Goal: Navigation & Orientation: Find specific page/section

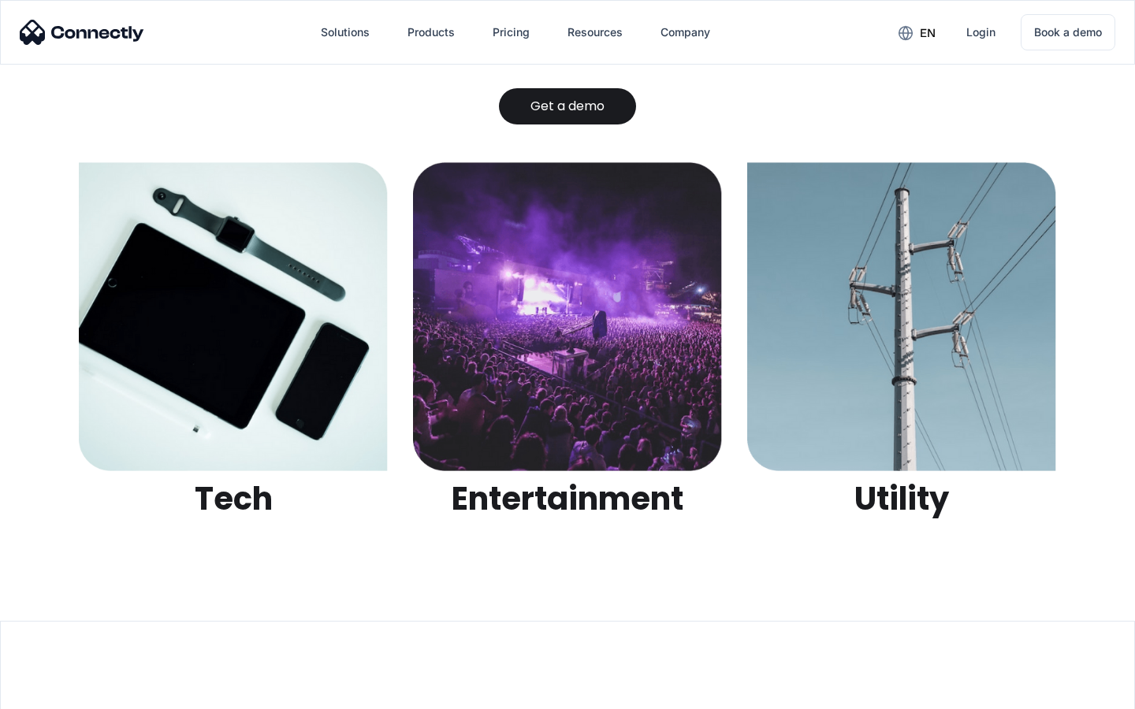
scroll to position [4973, 0]
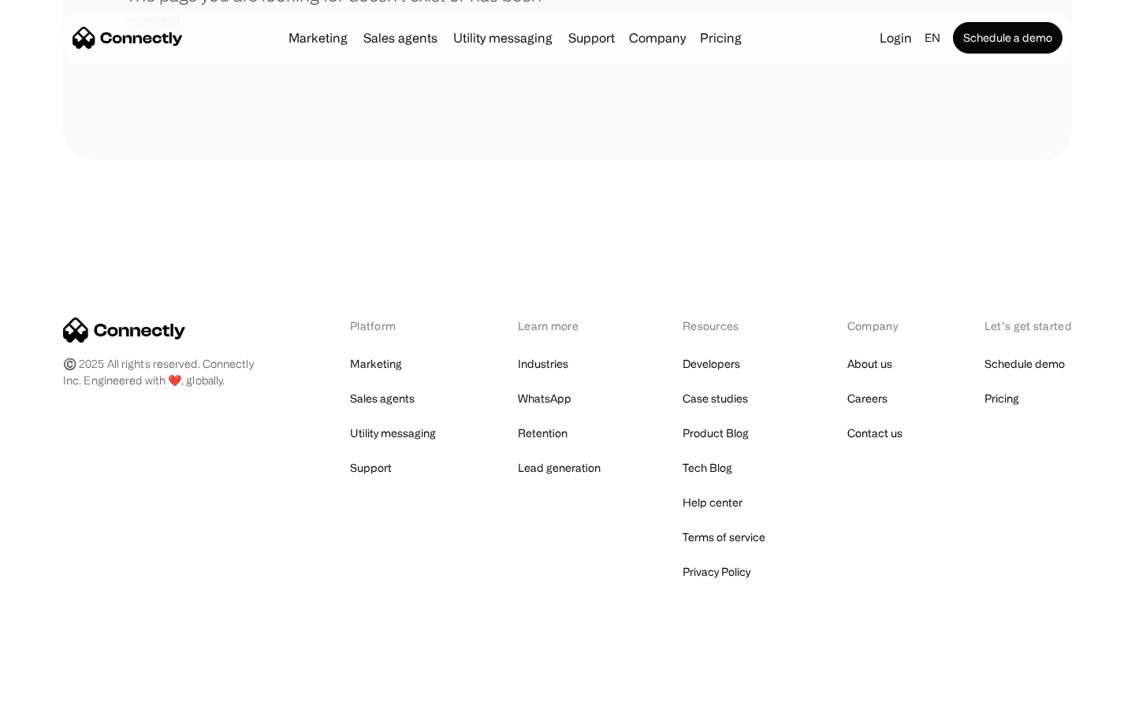
scroll to position [288, 0]
